Goal: Information Seeking & Learning: Learn about a topic

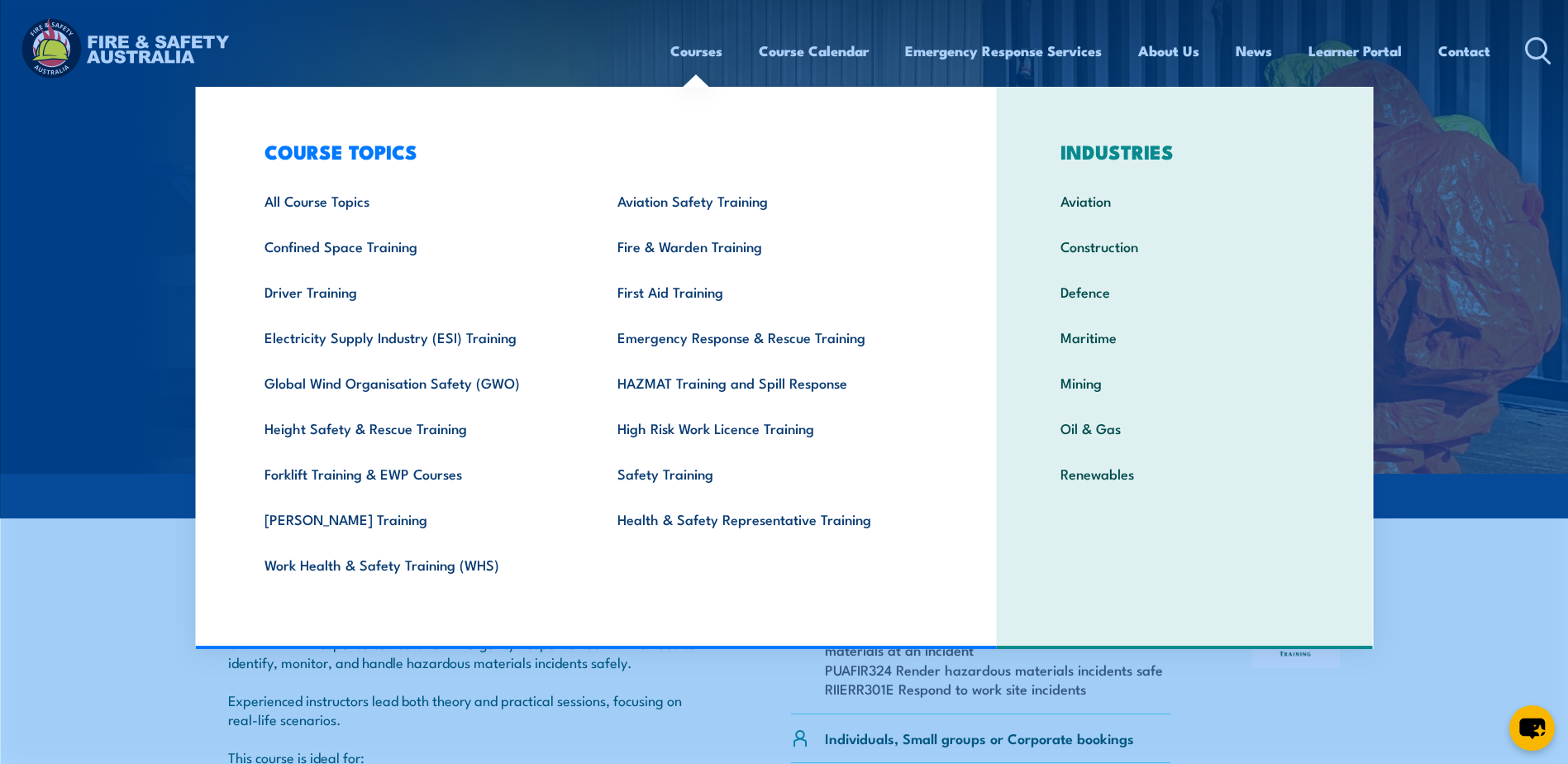
click at [673, 56] on link "Courses" at bounding box center [696, 50] width 52 height 44
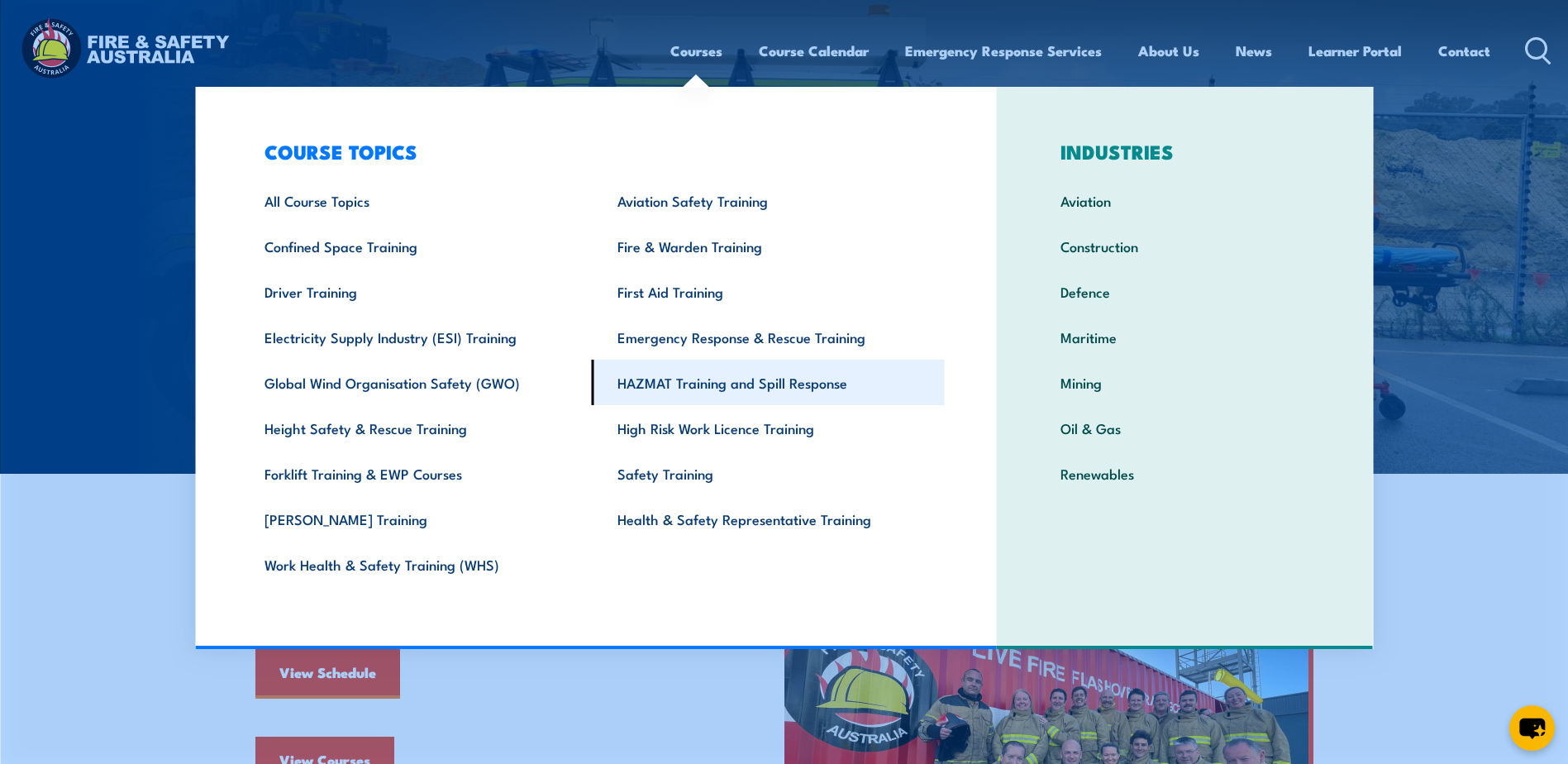
click at [708, 377] on link "HAZMAT Training and Spill Response" at bounding box center [767, 382] width 353 height 45
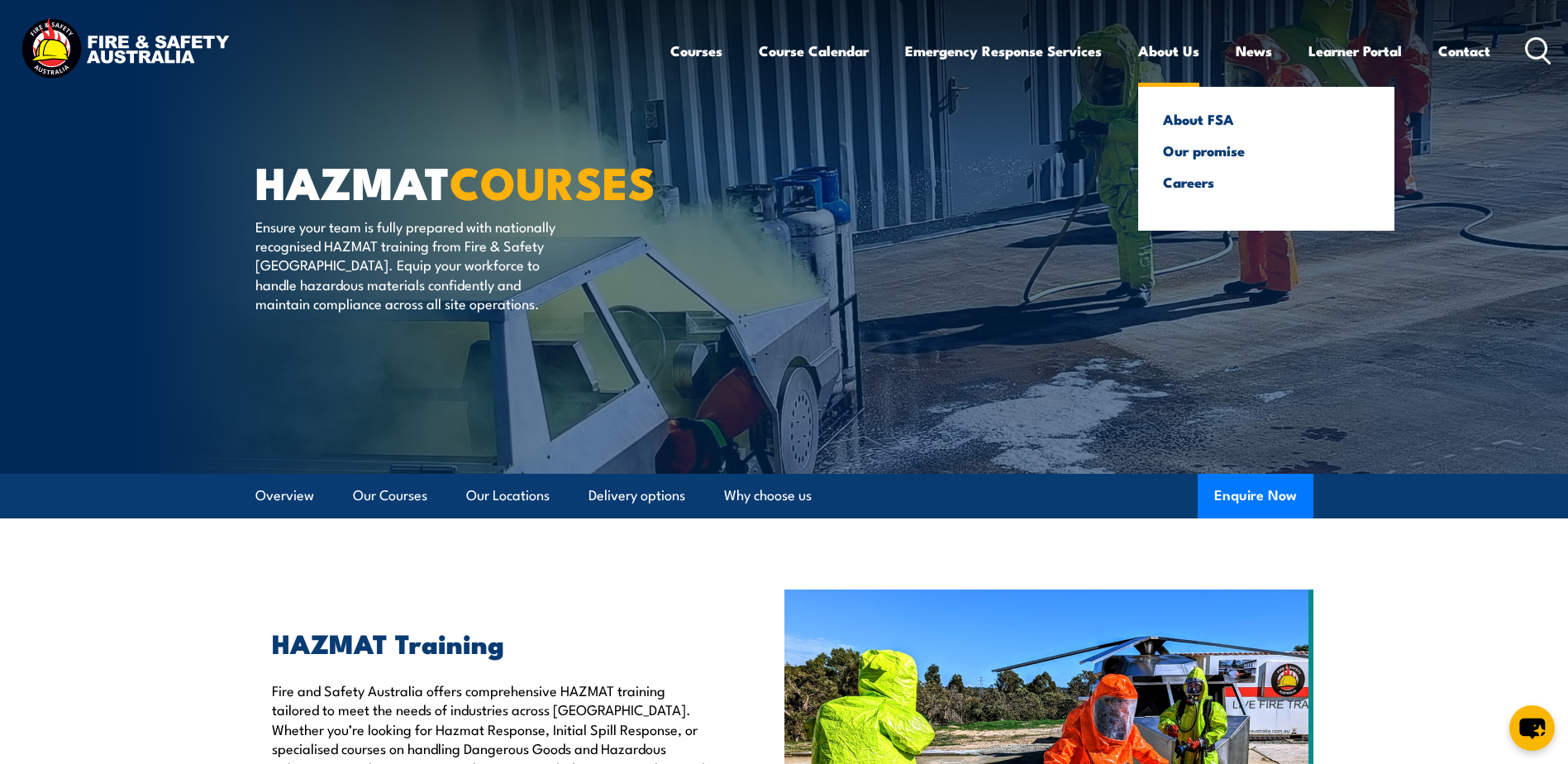
click at [1163, 55] on link "About Us" at bounding box center [1169, 50] width 61 height 44
